Goal: Answer question/provide support: Share knowledge or assist other users

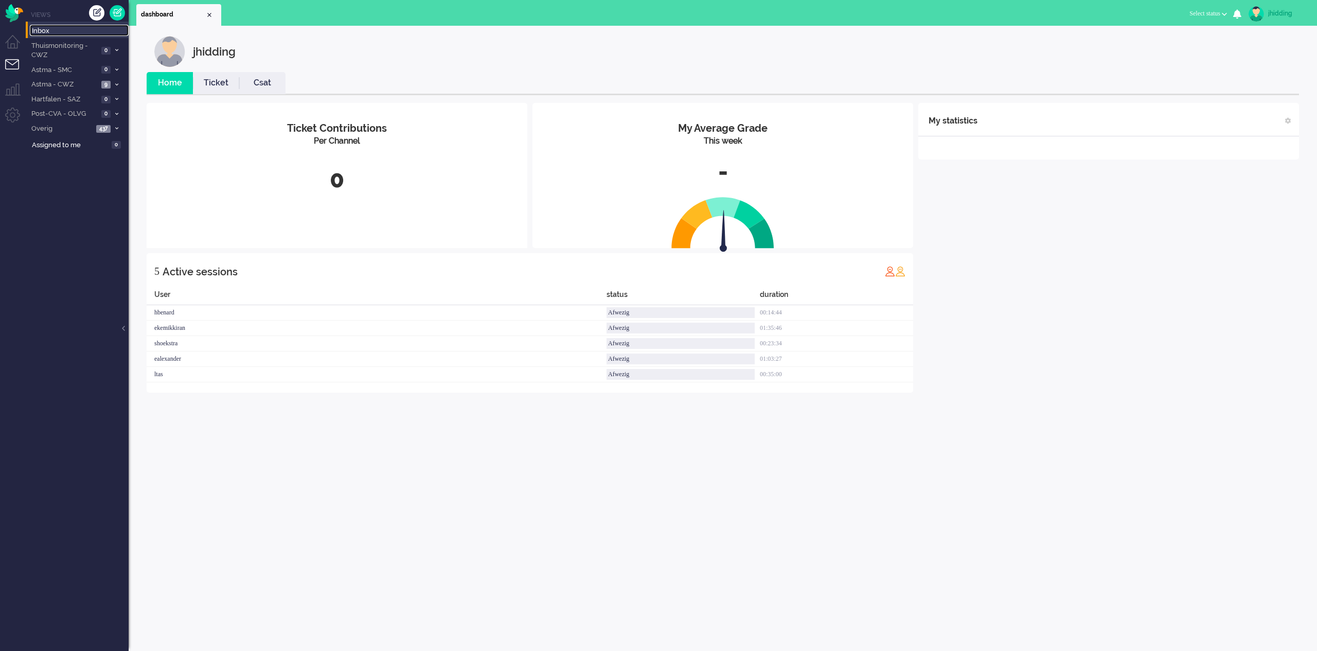
click at [47, 28] on span "Inbox" at bounding box center [80, 31] width 97 height 10
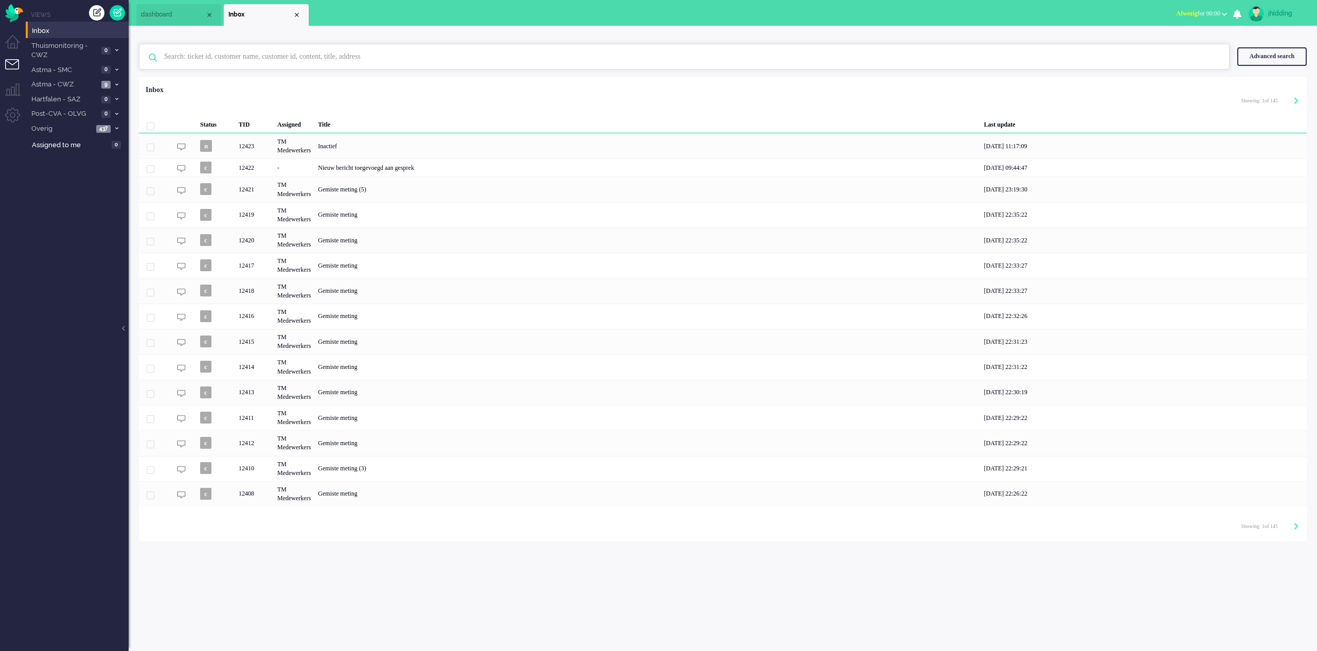
click at [280, 50] on input "text" at bounding box center [685, 56] width 1058 height 25
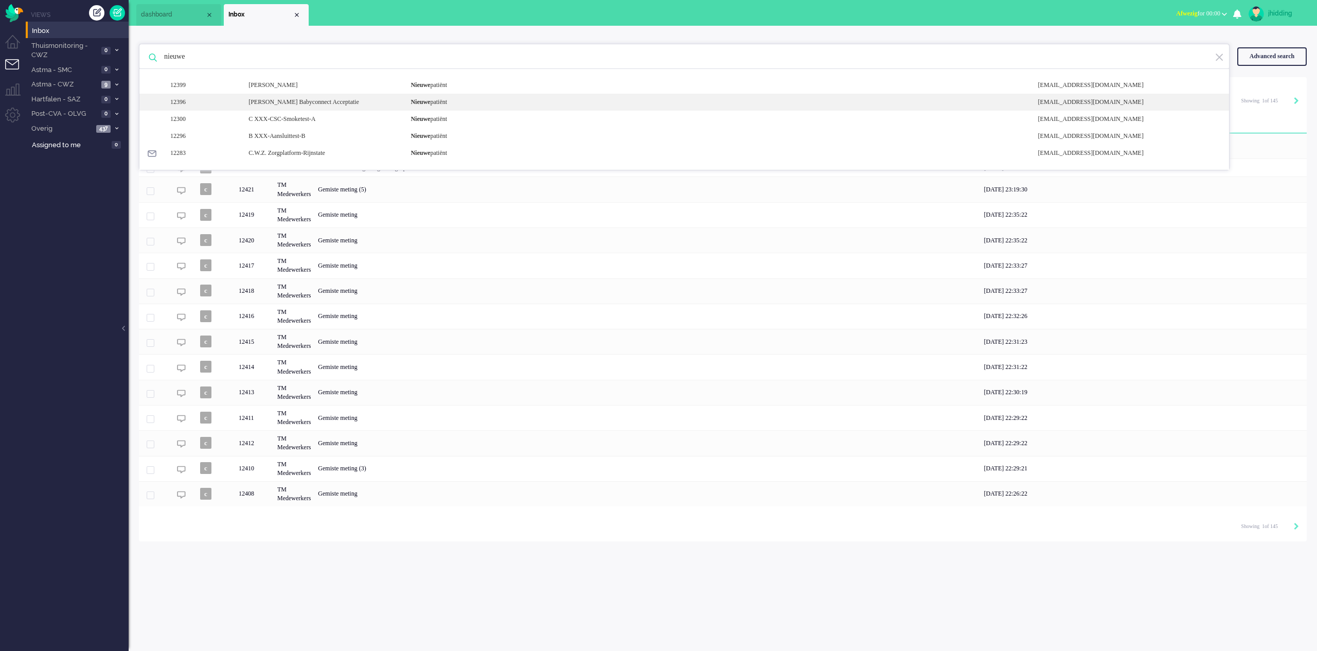
type input "nieuwe"
click at [353, 102] on div "[PERSON_NAME] Babyconnect Acceptatie" at bounding box center [322, 102] width 162 height 9
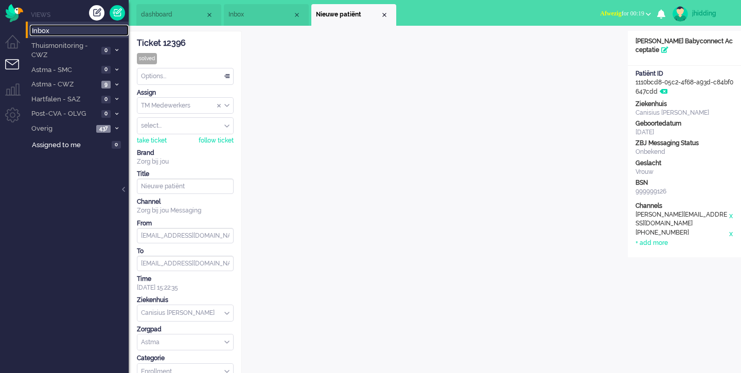
click at [38, 28] on span "Inbox" at bounding box center [80, 31] width 97 height 10
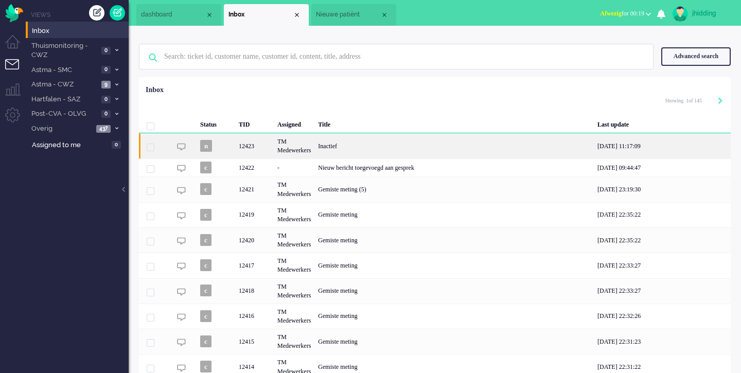
click at [333, 140] on div "Inactief" at bounding box center [453, 145] width 279 height 25
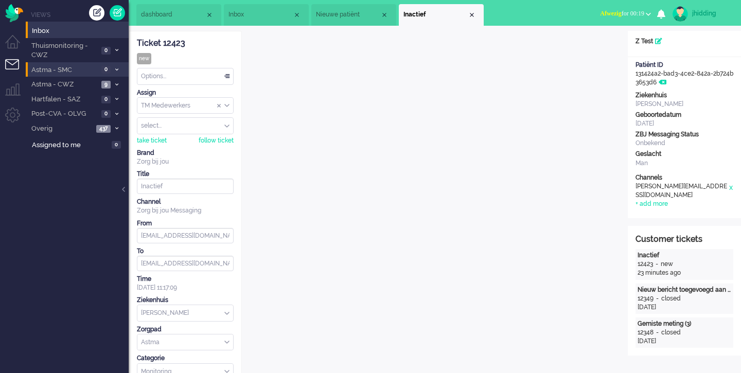
click at [59, 74] on span "Astma - SMC" at bounding box center [64, 70] width 68 height 10
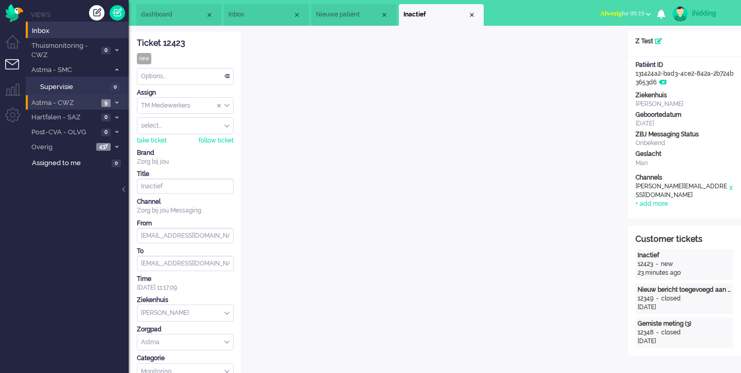
click at [57, 99] on span "Astma - CWZ" at bounding box center [64, 103] width 68 height 10
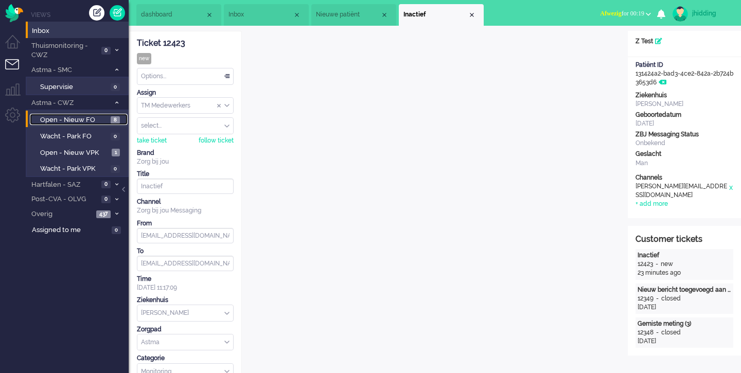
click at [75, 123] on span "Open - Nieuw FO" at bounding box center [74, 120] width 68 height 10
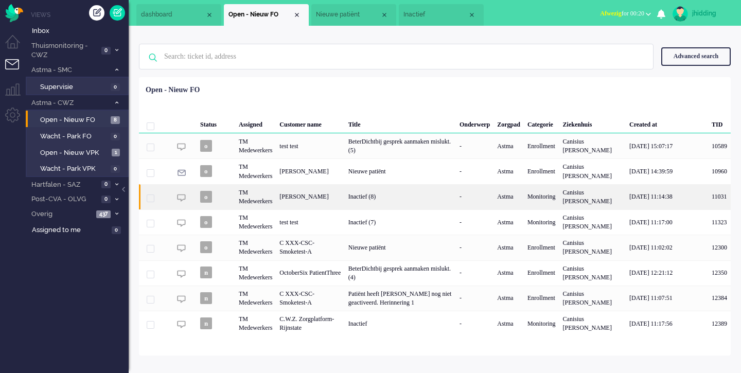
click at [376, 194] on div "Inactief (8)" at bounding box center [400, 196] width 111 height 25
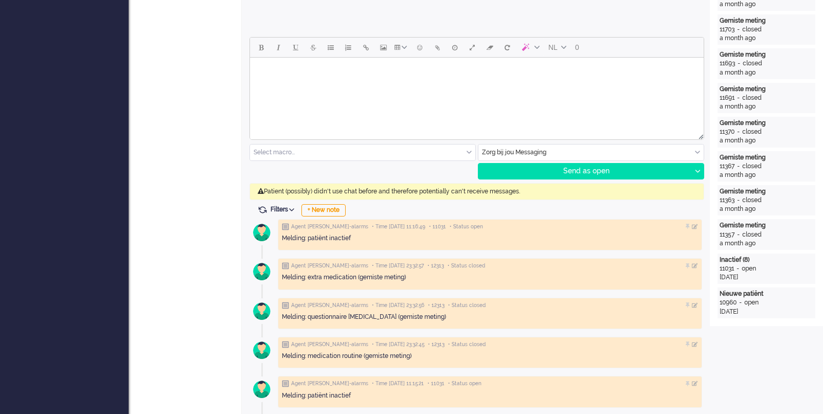
scroll to position [452, 0]
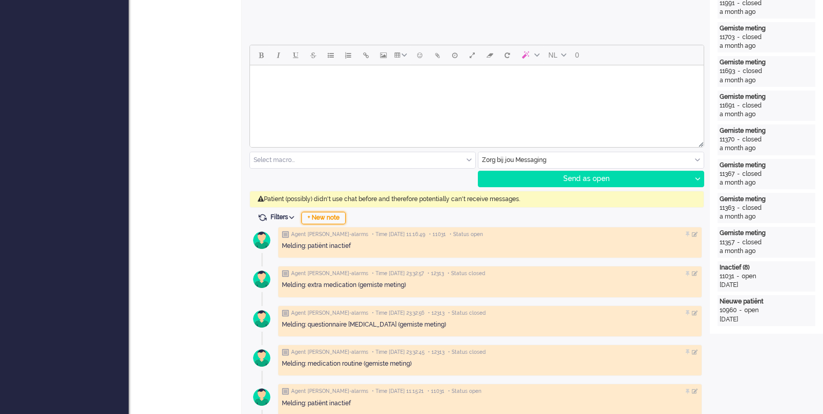
click at [332, 217] on div "+ New note" at bounding box center [323, 218] width 44 height 12
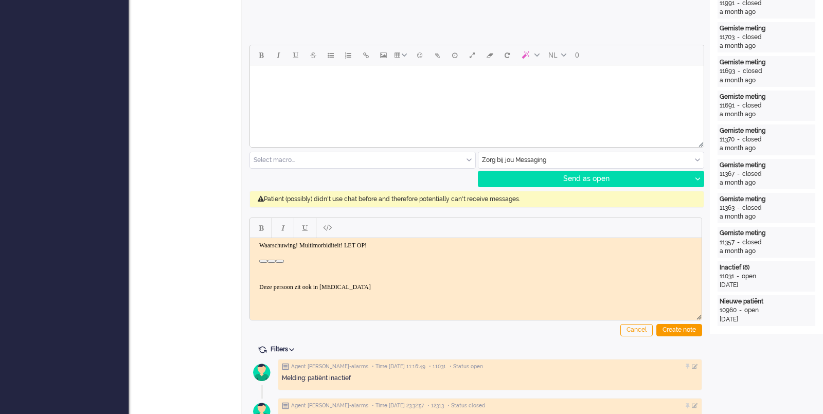
scroll to position [0, 0]
click at [259, 290] on p "Deze persoon zit ook in [MEDICAL_DATA]" at bounding box center [475, 289] width 433 height 8
drag, startPoint x: 410, startPoint y: 245, endPoint x: 388, endPoint y: 245, distance: 21.6
click at [388, 245] on p "Waarschuwing! Multimorbiditeit! LET OP! Deze persoon zit ook in [MEDICAL_DATA]" at bounding box center [475, 248] width 433 height 8
click at [393, 248] on p "Waarschuwing! Multimorbiditeit! LET OP! Deze persoon zit ook in [MEDICAL_DATA]" at bounding box center [475, 248] width 433 height 8
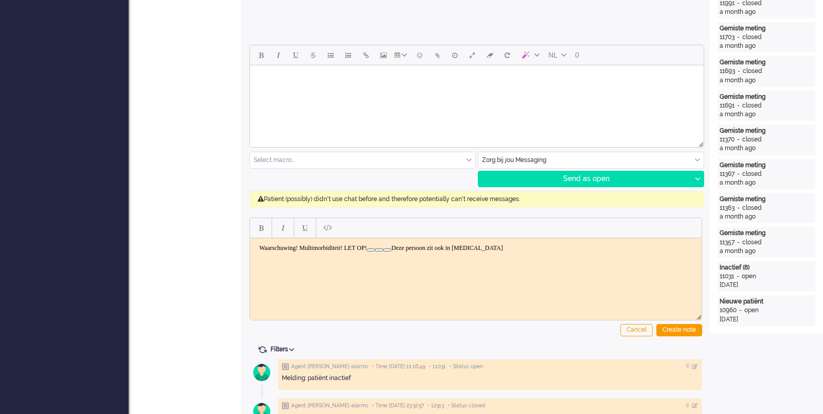
click at [393, 248] on p "Waarschuwing! Multimorbiditeit! LET OP! Deze persoon zit ook in [MEDICAL_DATA]" at bounding box center [475, 248] width 433 height 8
click at [412, 250] on p "Waarschuwing! Multimorbiditeit! LET OP! Deze persoon zit ook in [MEDICAL_DATA]" at bounding box center [475, 248] width 433 height 8
click at [550, 235] on div at bounding box center [476, 228] width 452 height 20
click at [520, 253] on html "Waarschuwing! Multimorbiditeit! LET OP! Deze persoon zit ook in [MEDICAL_DATA]" at bounding box center [476, 248] width 452 height 20
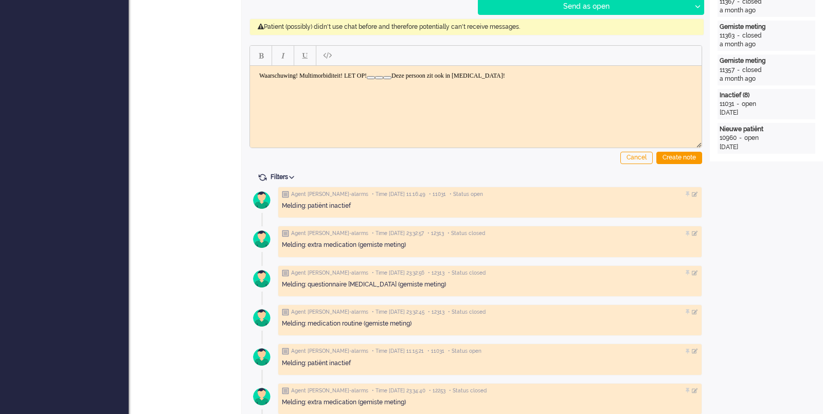
scroll to position [623, 0]
click at [679, 155] on div "Create note" at bounding box center [679, 159] width 46 height 12
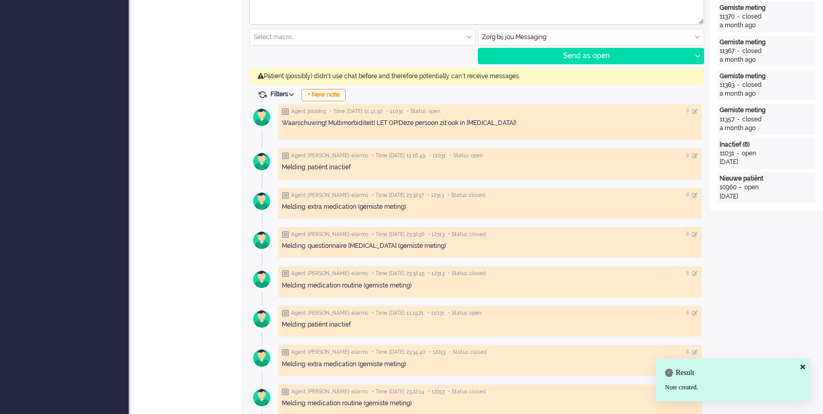
scroll to position [567, 0]
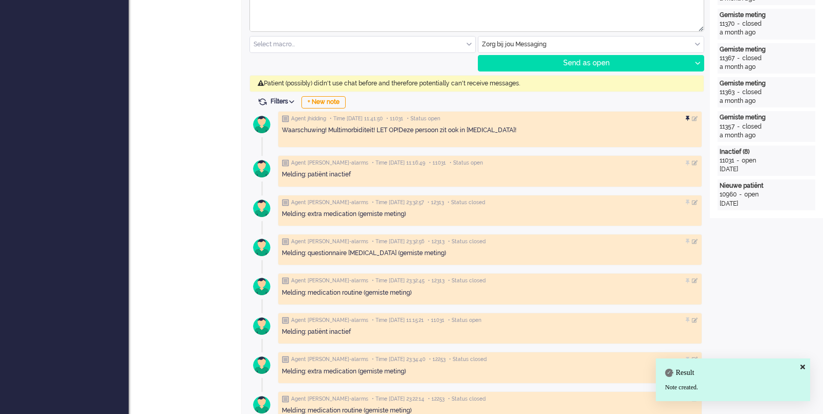
click at [688, 116] on div at bounding box center [689, 119] width 6 height 6
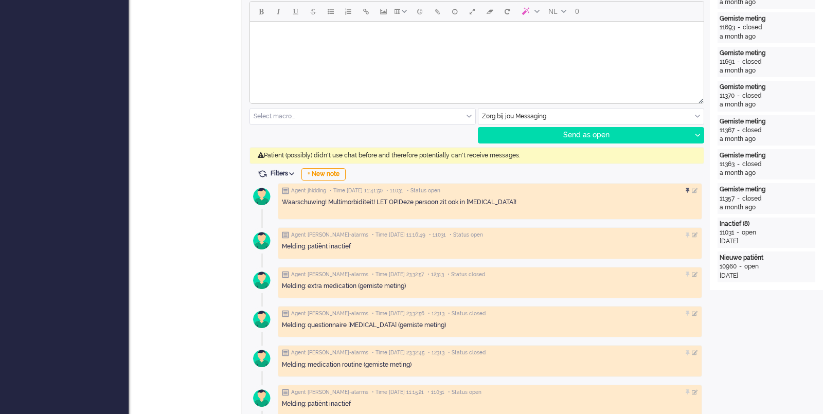
scroll to position [479, 0]
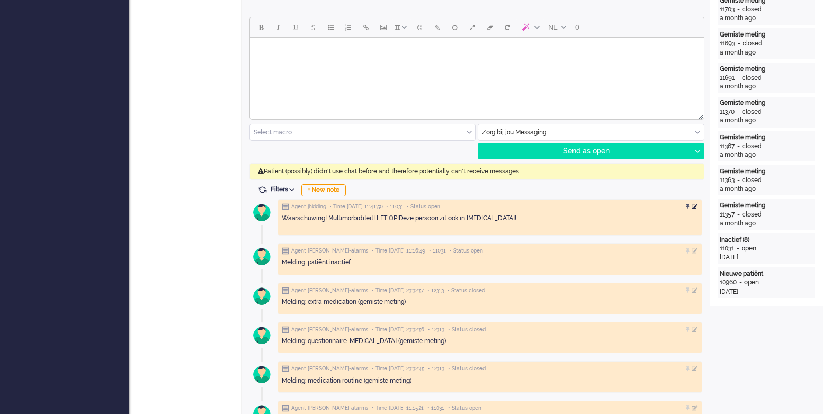
click at [696, 204] on div at bounding box center [695, 207] width 6 height 6
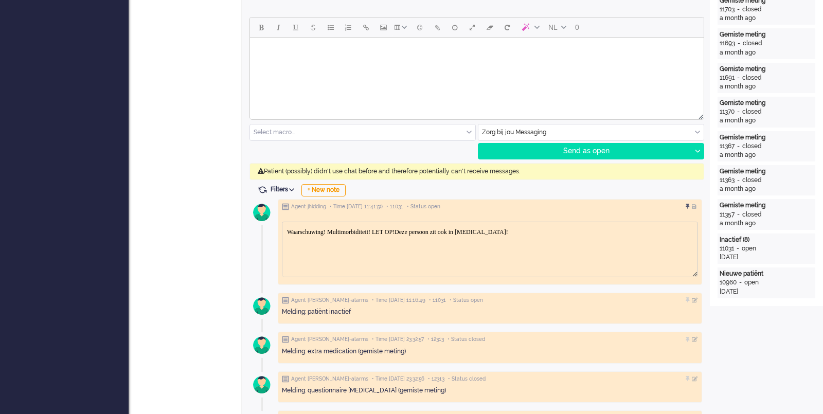
scroll to position [0, 0]
click at [582, 231] on p "Waarschuwing! Multimorbiditeit! LET OP!Deze persoon zit ook in [MEDICAL_DATA]!" at bounding box center [490, 232] width 406 height 8
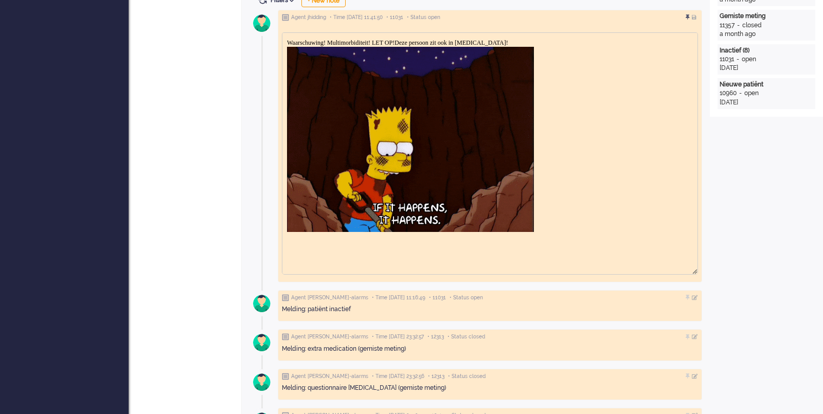
scroll to position [624, 0]
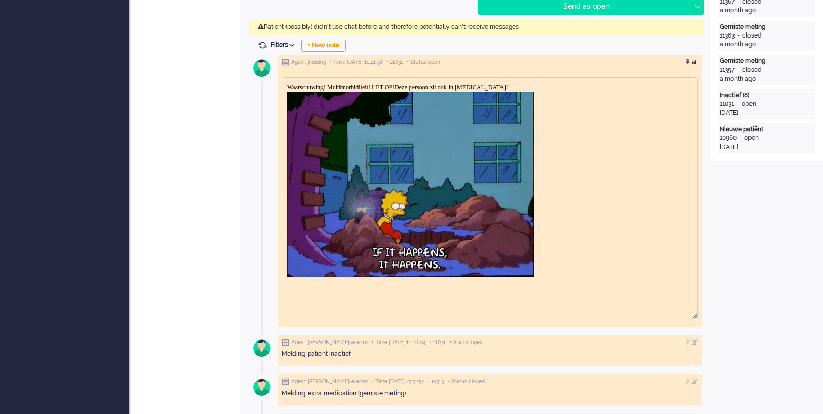
click at [696, 62] on div at bounding box center [695, 62] width 6 height 6
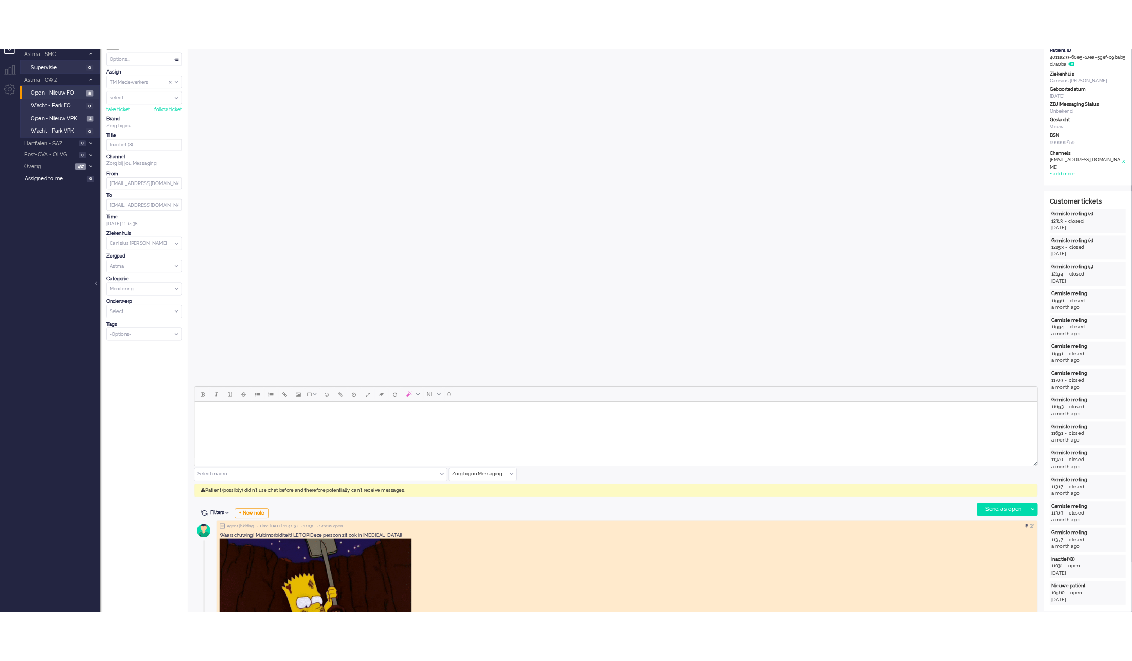
scroll to position [0, 0]
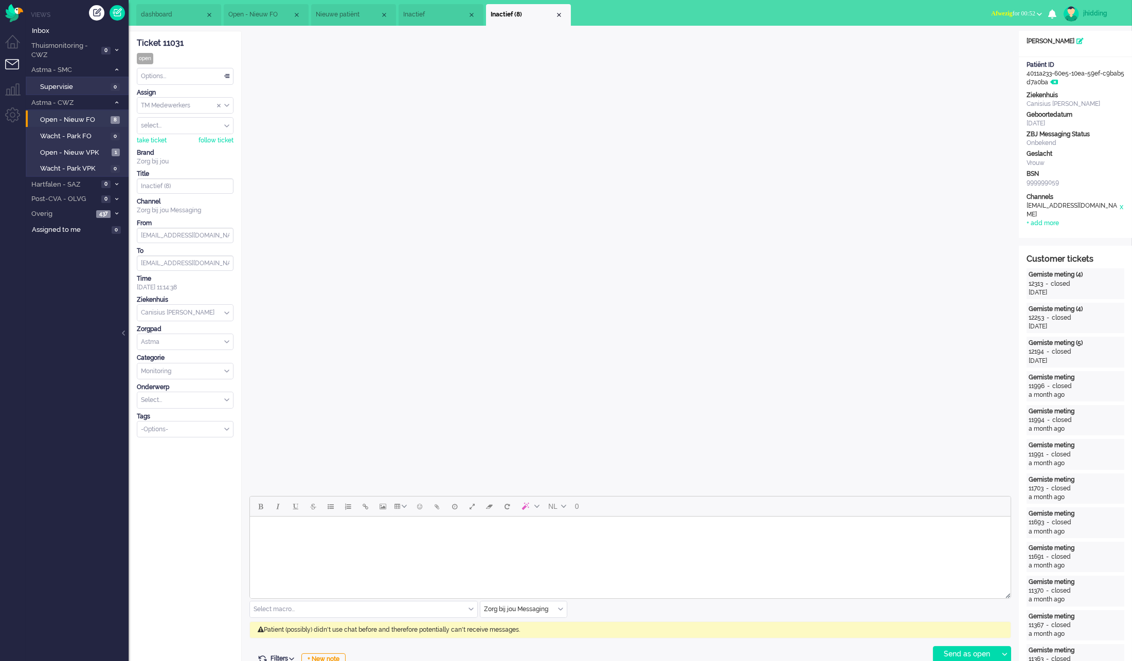
click at [859, 501] on div "NL 0" at bounding box center [630, 507] width 761 height 20
click at [74, 32] on span "Inbox" at bounding box center [80, 31] width 97 height 10
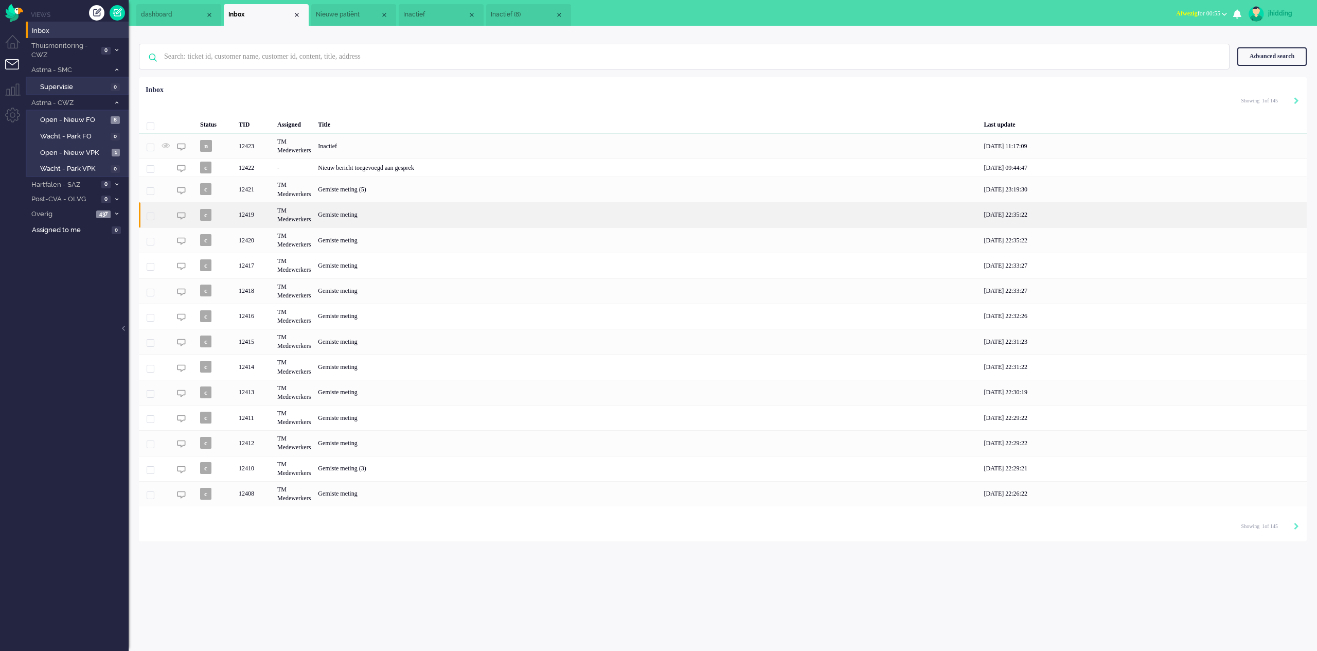
click at [360, 218] on div "Gemiste meting" at bounding box center [646, 214] width 665 height 25
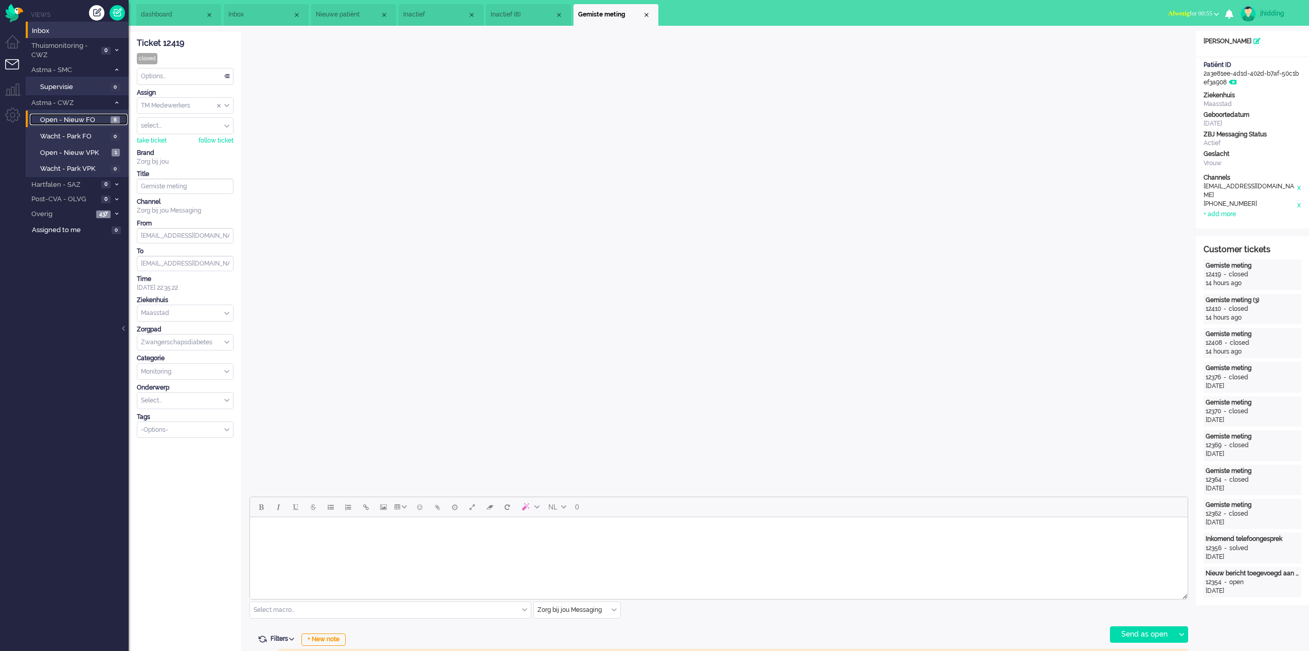
click at [58, 119] on span "Open - Nieuw FO" at bounding box center [74, 120] width 68 height 10
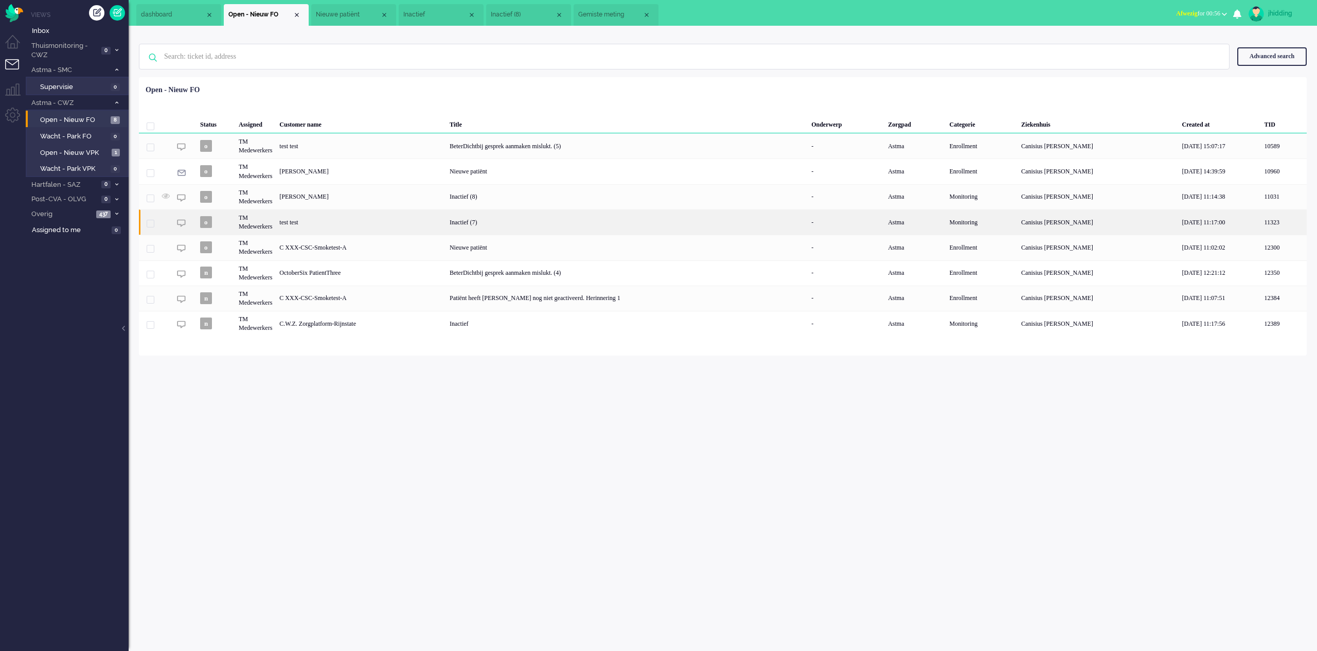
click at [502, 226] on div "Inactief (7)" at bounding box center [627, 221] width 362 height 25
